Goal: Information Seeking & Learning: Learn about a topic

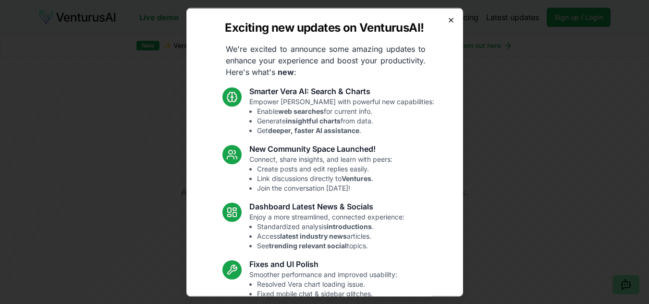
click at [447, 22] on icon "button" at bounding box center [451, 20] width 8 height 8
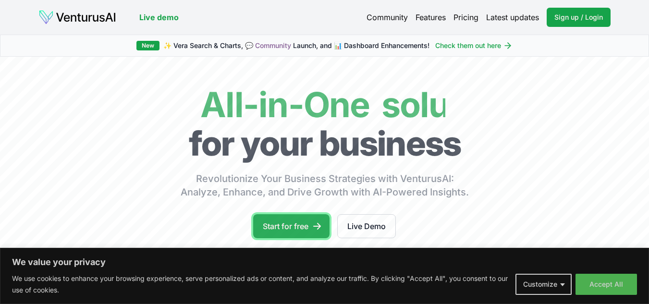
click at [305, 228] on link "Start for free" at bounding box center [291, 226] width 76 height 24
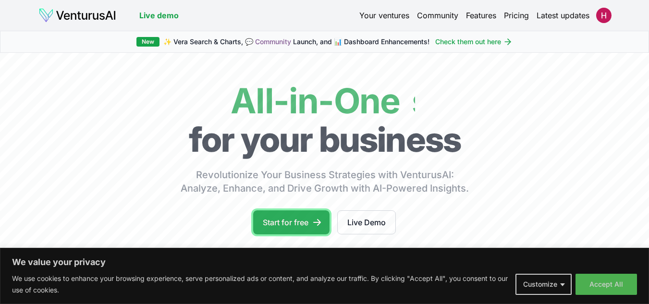
click at [304, 219] on link "Start for free" at bounding box center [291, 222] width 76 height 24
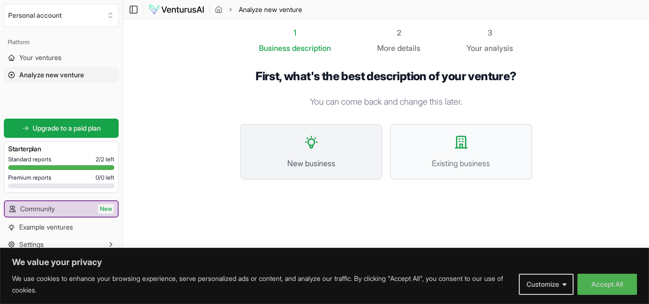
click at [329, 172] on button "New business" at bounding box center [311, 152] width 142 height 56
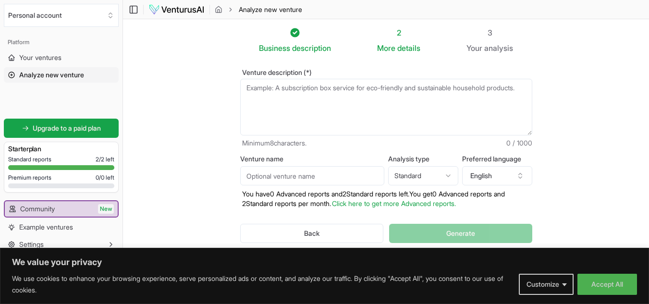
click at [299, 98] on textarea "Venture description (*)" at bounding box center [386, 107] width 292 height 57
paste textarea "We enable banks and fintechs to launch international fixed deposits for their N…"
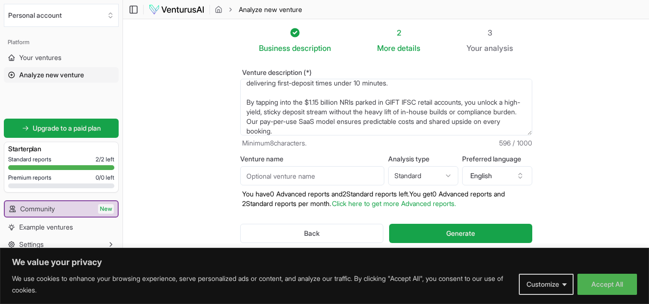
scroll to position [26, 0]
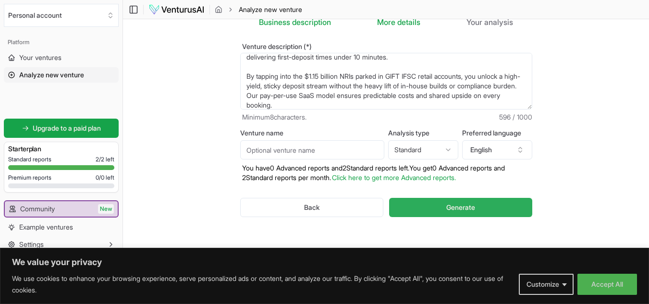
type textarea "We enable banks and fintechs to launch international fixed deposits for their N…"
click at [450, 203] on span "Generate" at bounding box center [460, 208] width 29 height 10
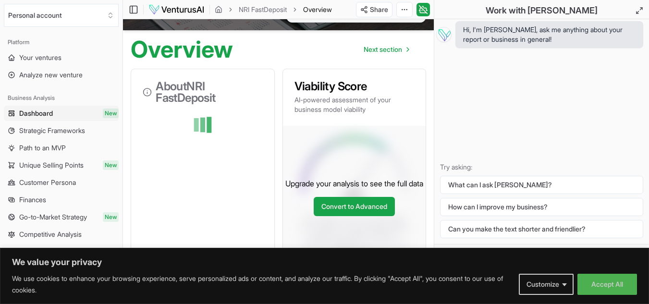
scroll to position [96, 0]
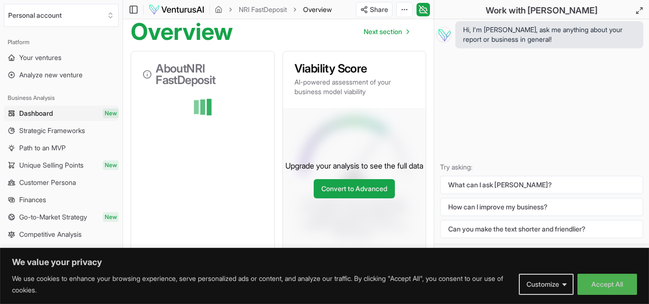
click at [562, 287] on button "Customize" at bounding box center [546, 284] width 55 height 21
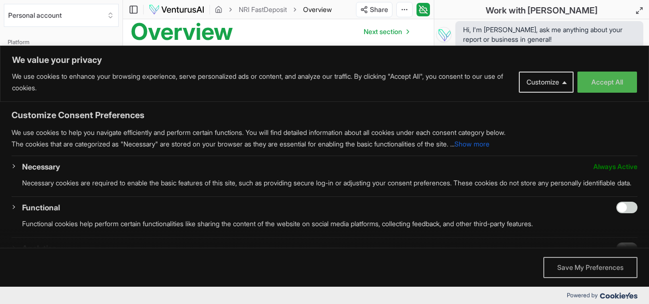
click at [574, 273] on button "Save My Preferences" at bounding box center [590, 267] width 94 height 21
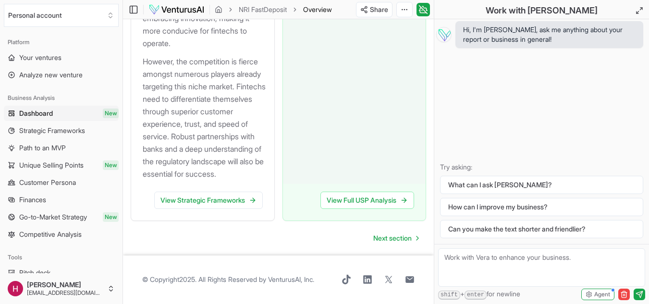
scroll to position [1243, 0]
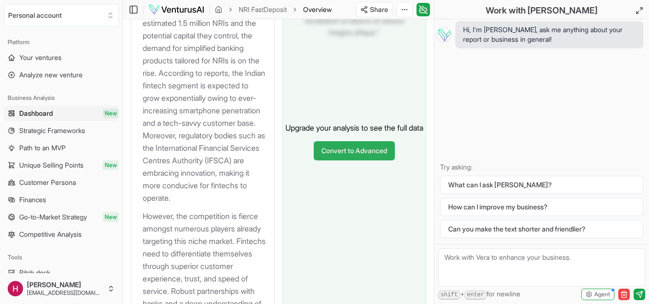
click at [366, 160] on link "Convert to Advanced" at bounding box center [354, 150] width 81 height 19
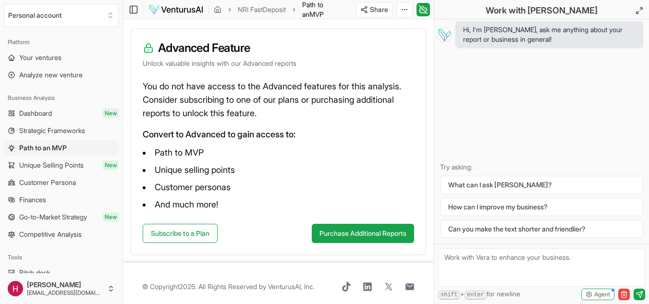
scroll to position [145, 0]
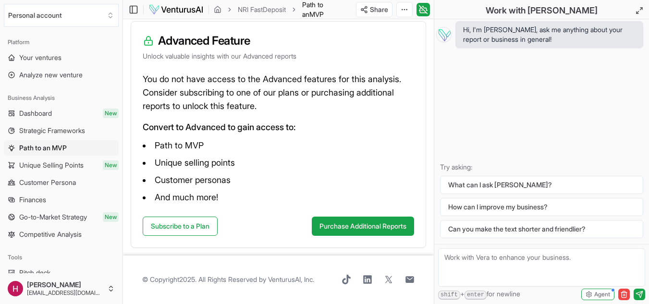
click at [227, 226] on div "Subscribe to a Plan Purchase Additional Reports" at bounding box center [278, 232] width 294 height 31
click at [214, 226] on link "Subscribe to a Plan" at bounding box center [180, 226] width 75 height 19
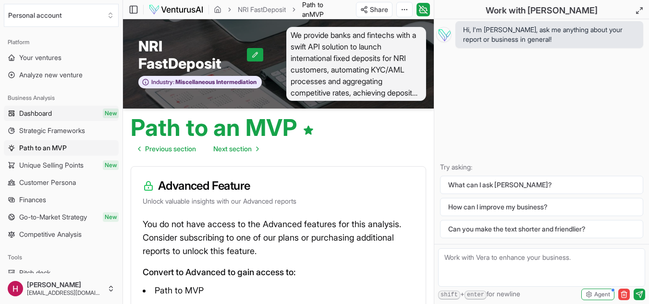
click at [20, 114] on span "Dashboard" at bounding box center [35, 114] width 33 height 10
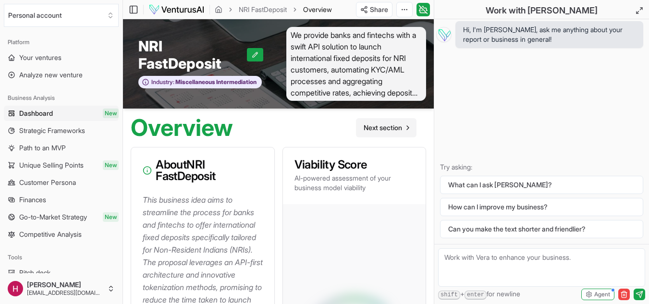
drag, startPoint x: 379, startPoint y: 125, endPoint x: 384, endPoint y: 146, distance: 21.2
click at [379, 124] on span "Next section" at bounding box center [383, 128] width 38 height 10
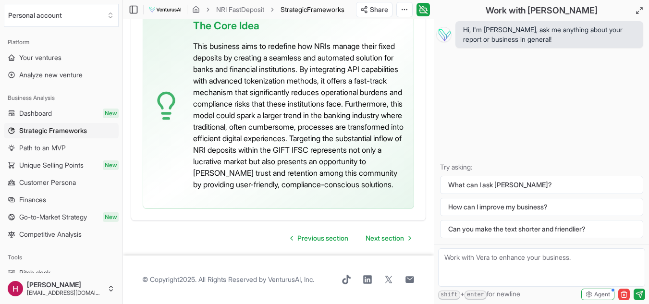
scroll to position [2955, 0]
click at [378, 244] on link "Next section" at bounding box center [388, 238] width 61 height 19
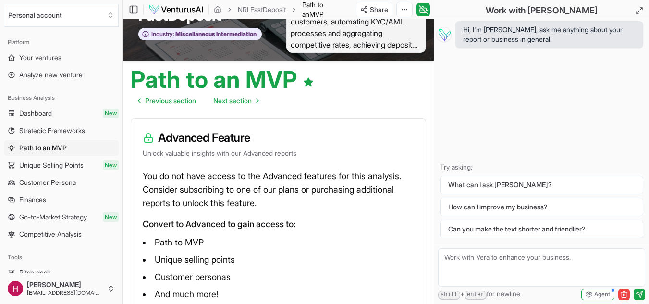
scroll to position [1, 0]
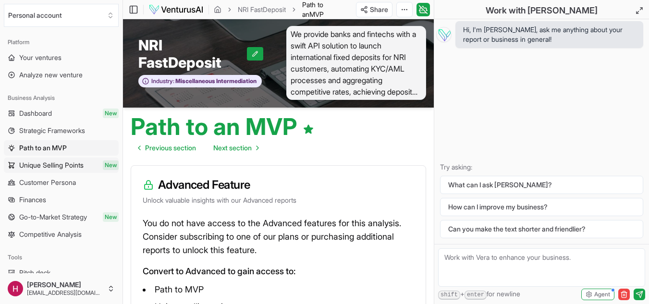
click at [68, 169] on span "Unique Selling Points" at bounding box center [51, 165] width 64 height 10
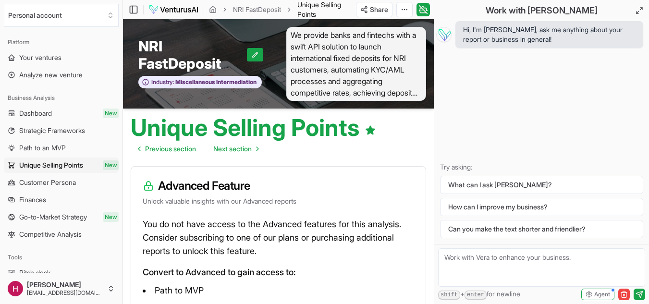
click at [61, 182] on span "Customer Persona" at bounding box center [47, 183] width 57 height 10
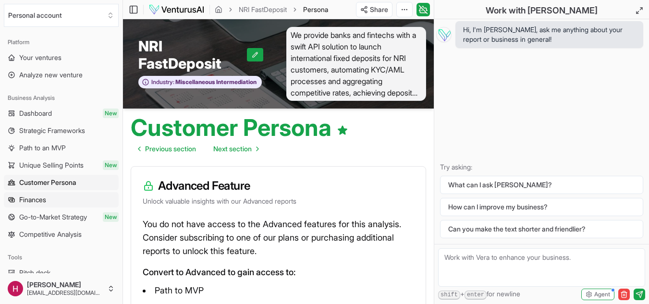
click at [49, 205] on link "Finances" at bounding box center [61, 199] width 115 height 15
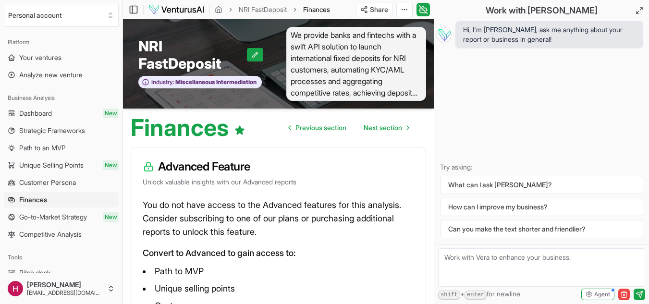
click at [53, 221] on span "Go-to-Market Strategy" at bounding box center [53, 217] width 68 height 10
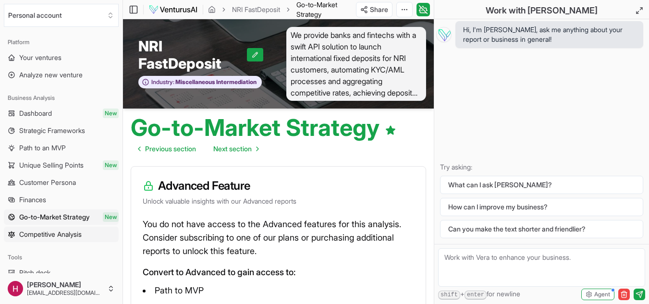
click at [53, 233] on span "Competitive Analysis" at bounding box center [50, 235] width 62 height 10
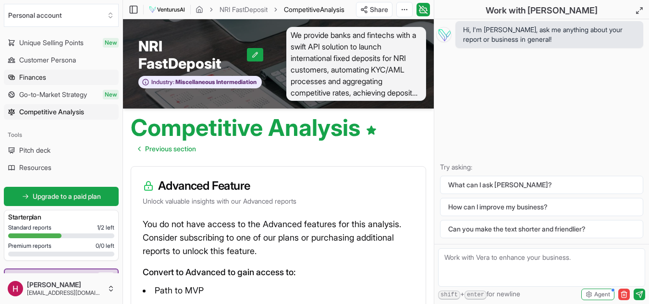
scroll to position [144, 0]
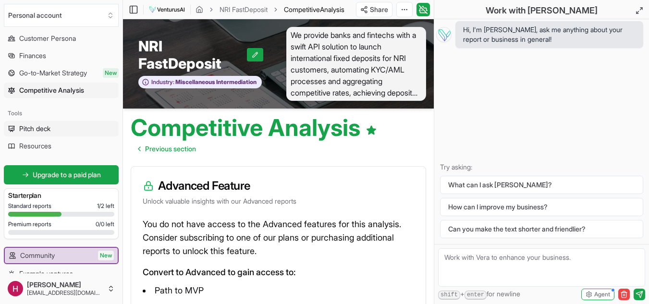
click at [35, 121] on link "Pitch deck" at bounding box center [61, 128] width 115 height 15
